Goal: Check status

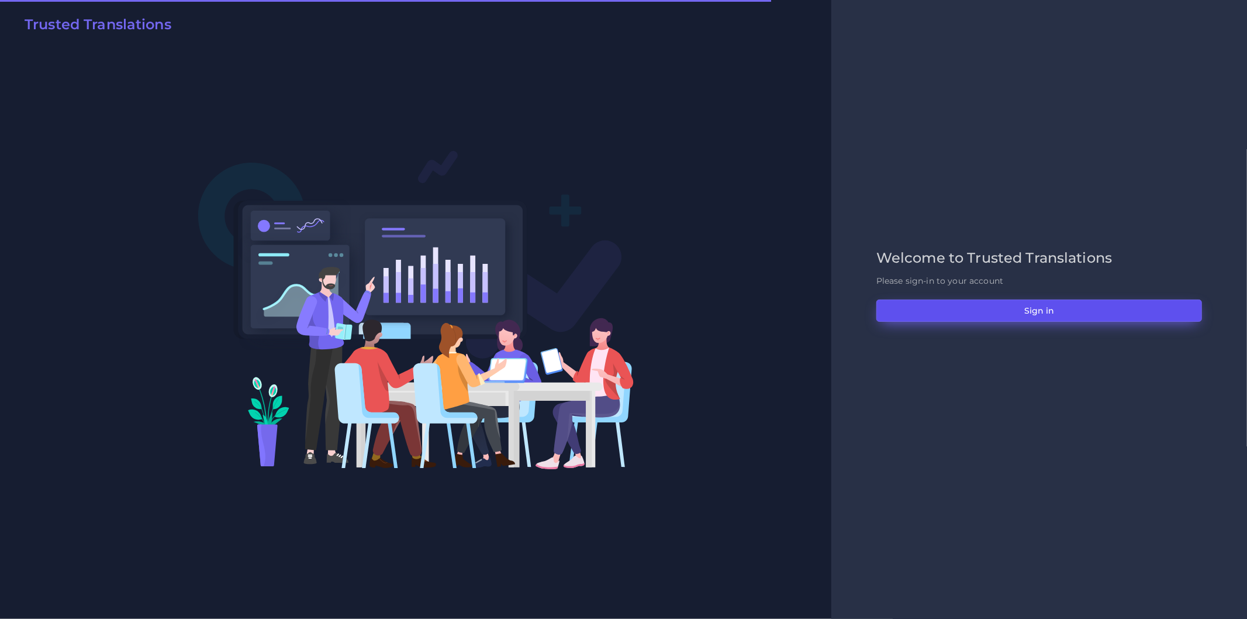
click at [960, 302] on button "Sign in" at bounding box center [1039, 310] width 326 height 22
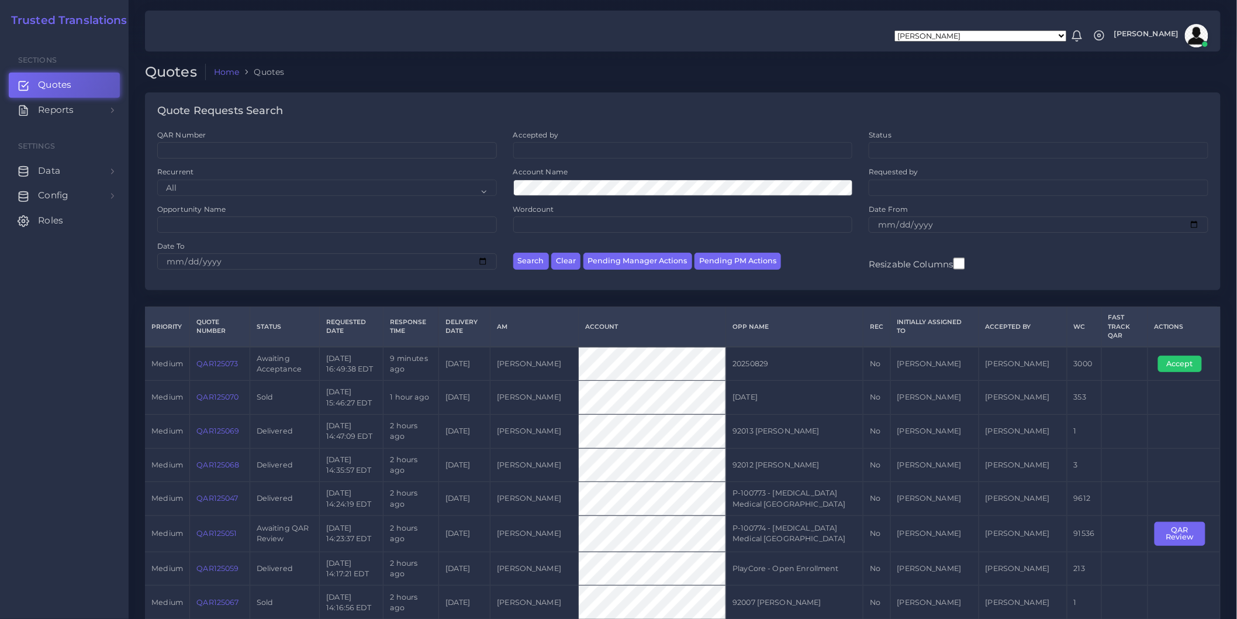
click at [232, 434] on td "QAR125069" at bounding box center [220, 431] width 60 height 34
copy tr "QAR125069"
